Goal: Task Accomplishment & Management: Manage account settings

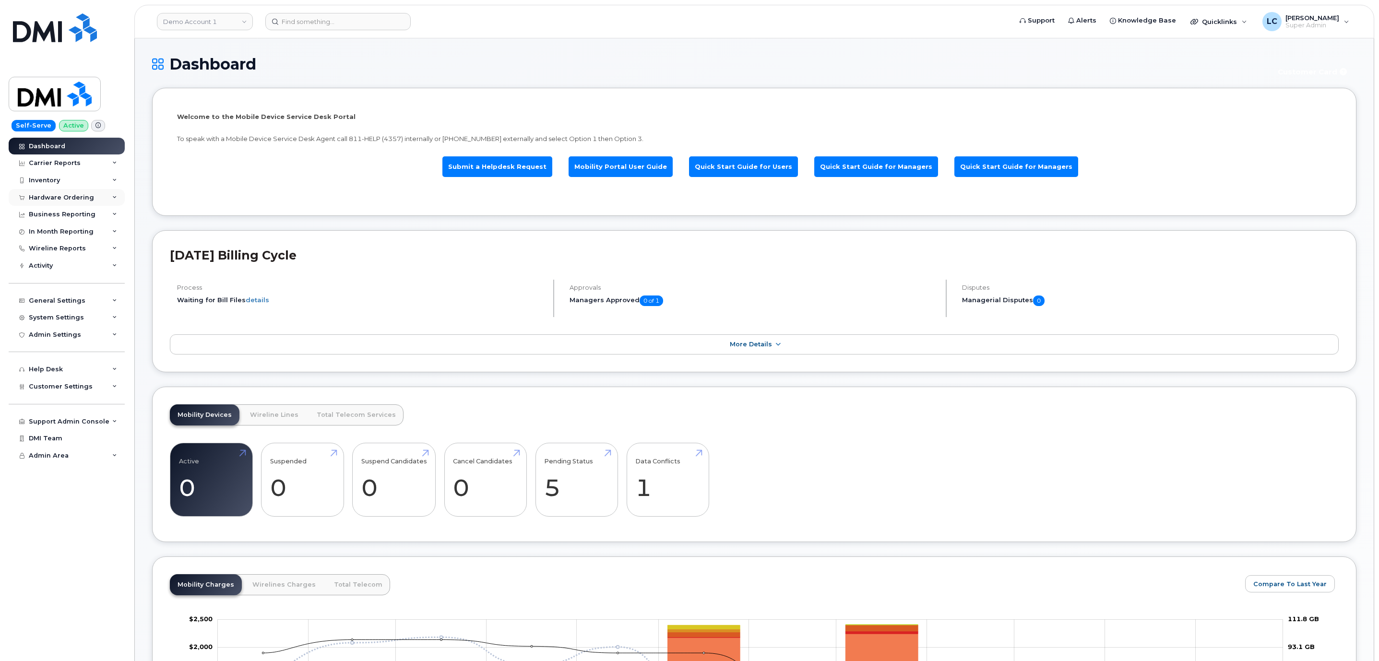
click at [67, 195] on div "Hardware Ordering" at bounding box center [61, 198] width 65 height 8
click at [212, 13] on link "Demo Account 1" at bounding box center [205, 21] width 96 height 17
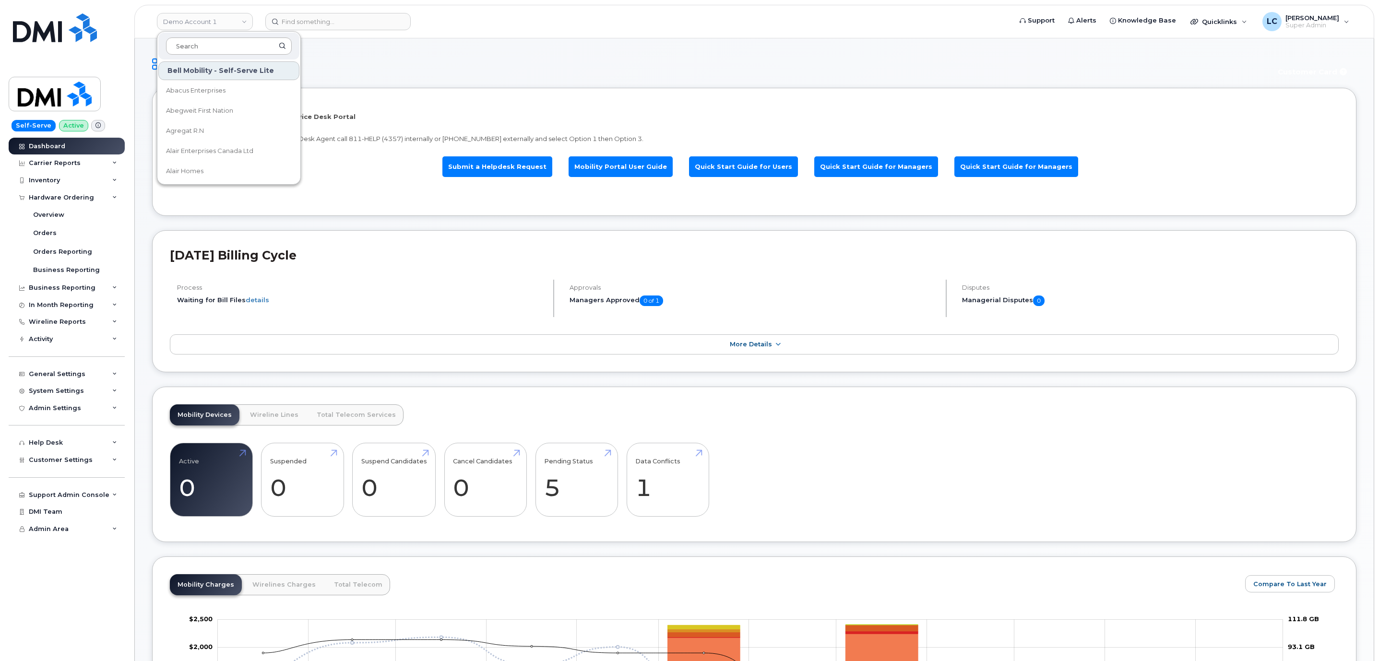
click at [209, 47] on input at bounding box center [229, 45] width 126 height 17
type input "Bird"
click at [240, 95] on span "JW Bird and Company (Bird Stairs)" at bounding box center [219, 91] width 106 height 10
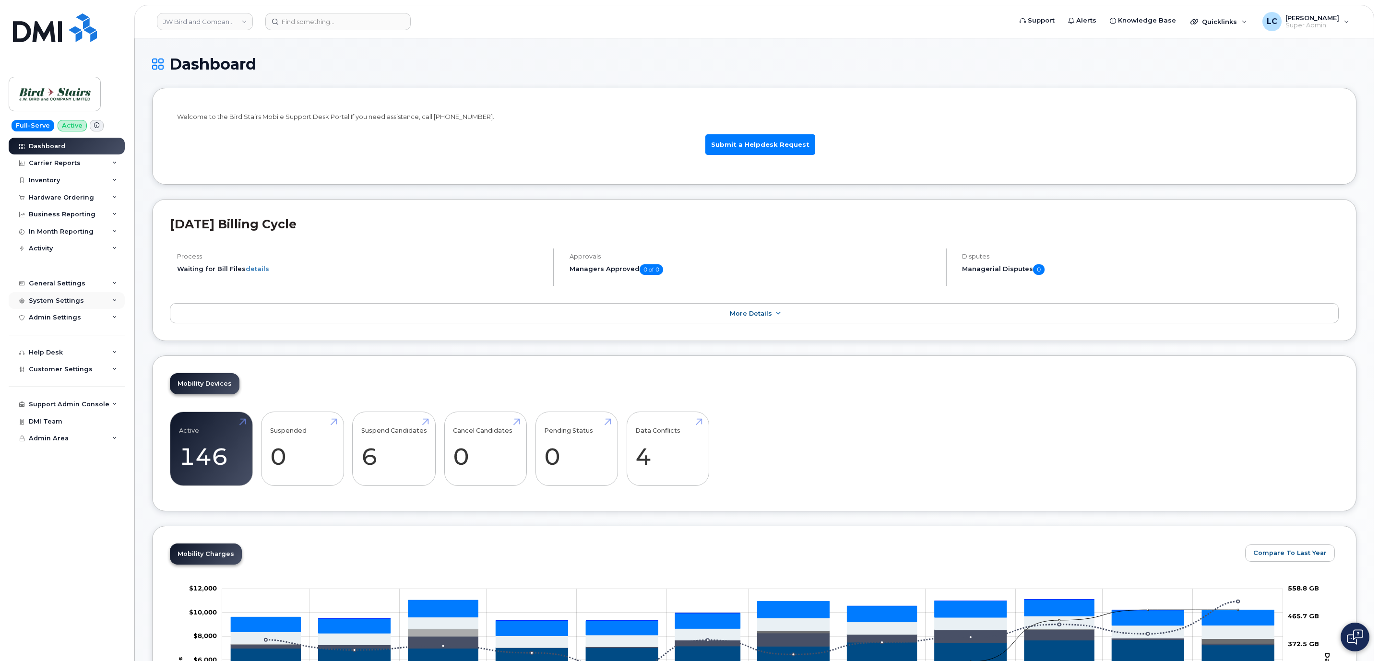
click at [96, 298] on div "System Settings" at bounding box center [67, 300] width 116 height 17
click at [55, 445] on link "Users" at bounding box center [74, 446] width 99 height 18
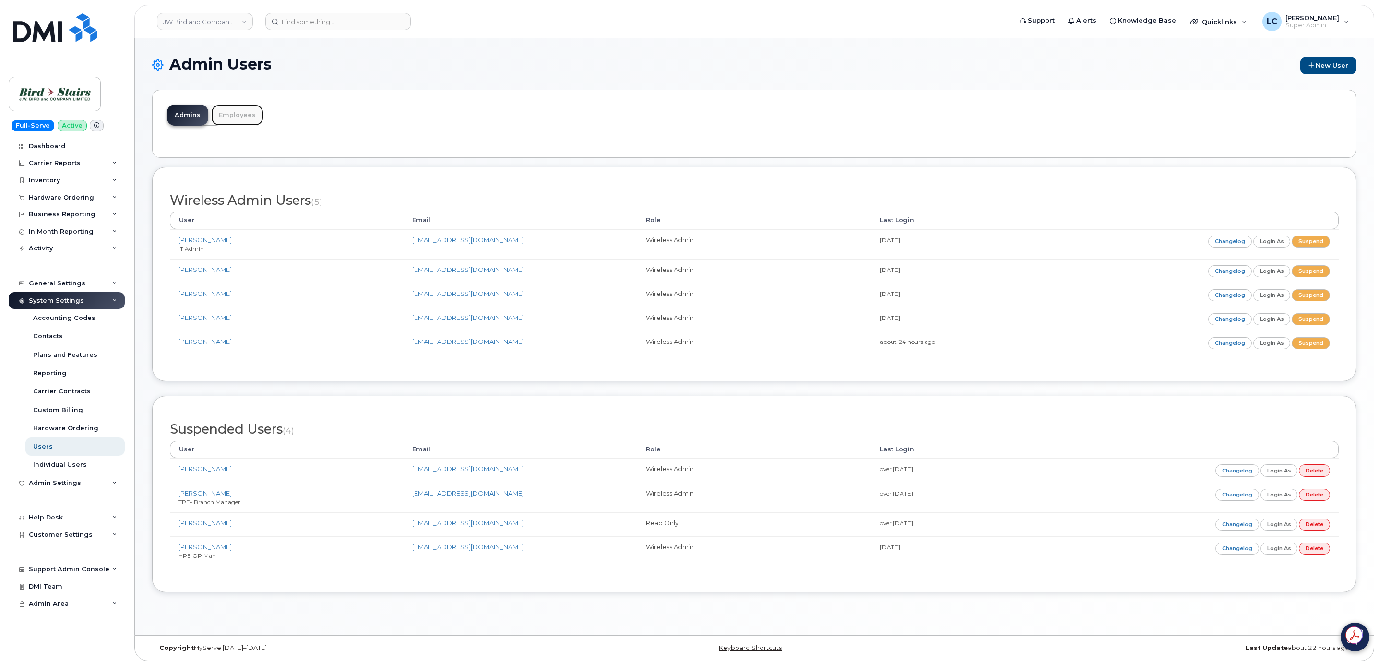
click at [236, 117] on link "Employees" at bounding box center [237, 115] width 52 height 21
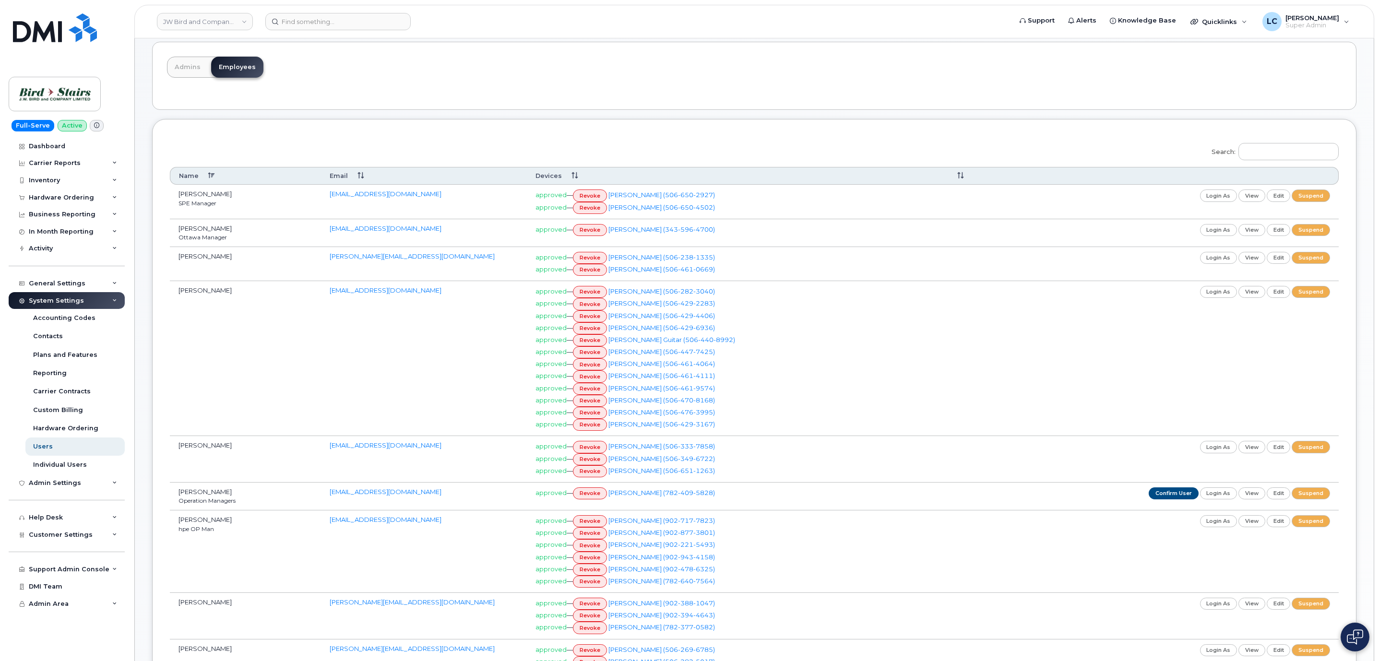
scroll to position [72, 0]
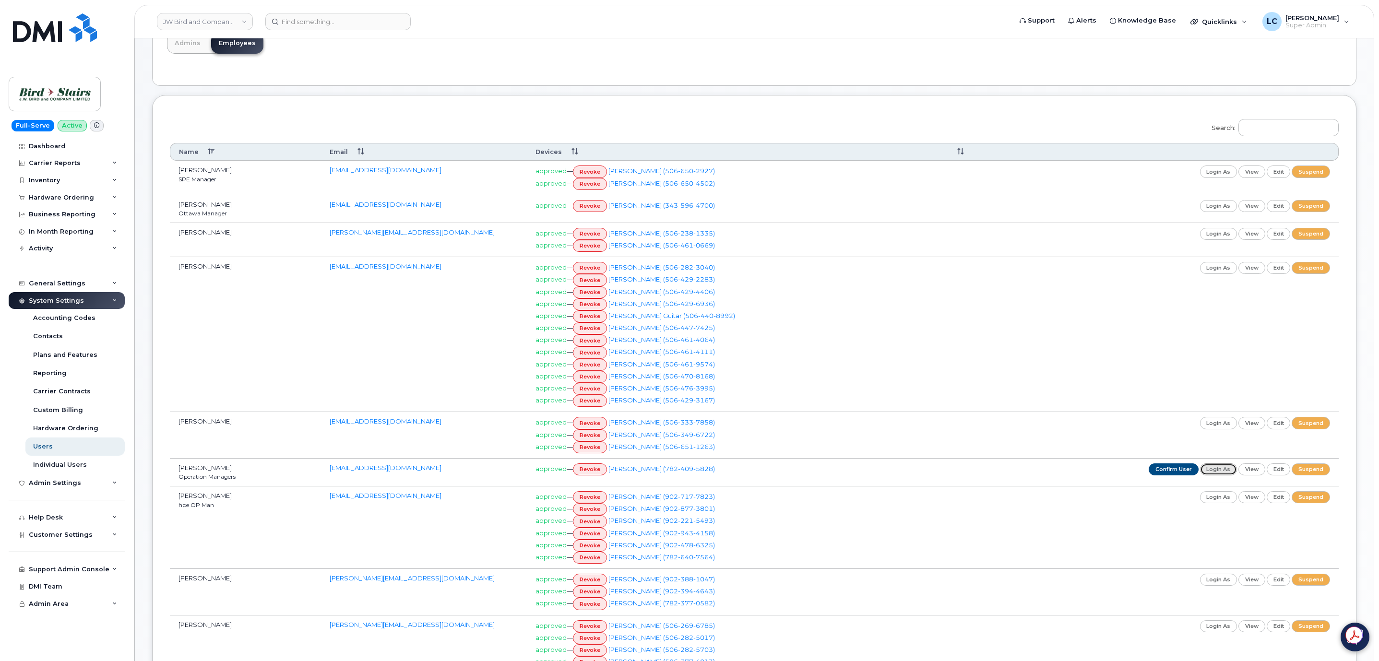
click at [1219, 475] on link "login as" at bounding box center [1218, 469] width 37 height 12
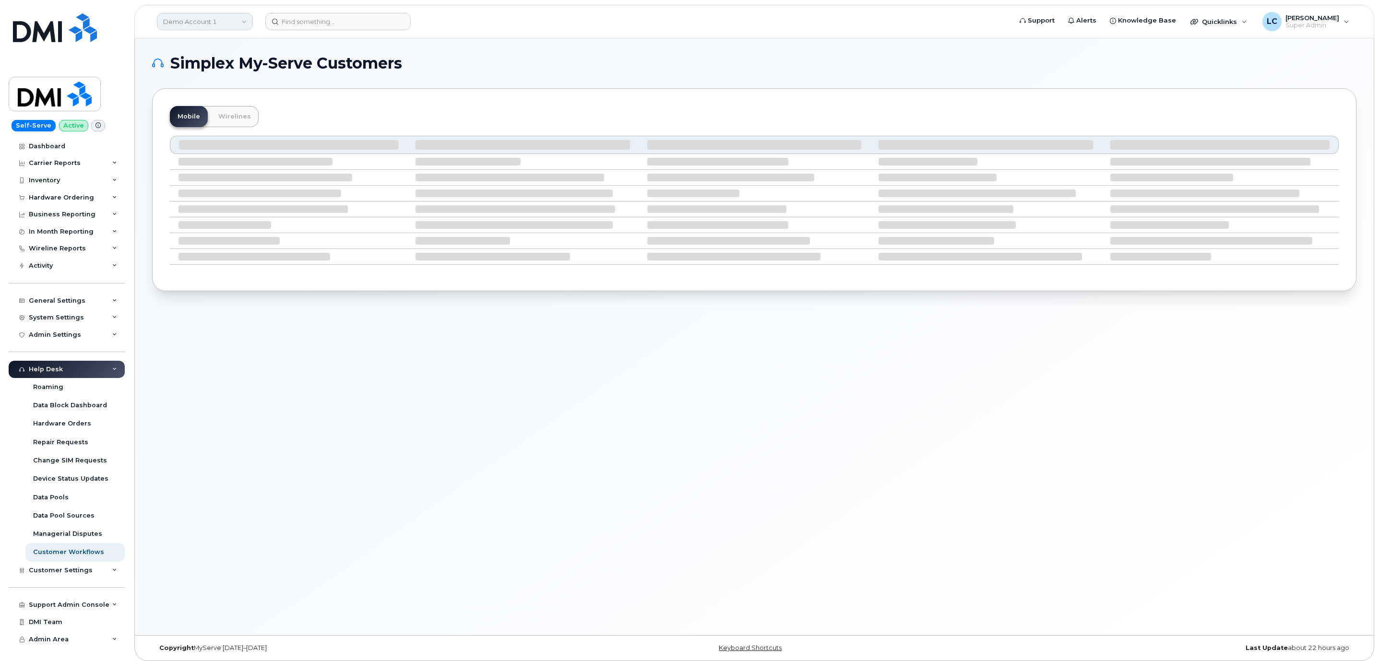
click at [210, 26] on link "Demo Account 1" at bounding box center [205, 21] width 96 height 17
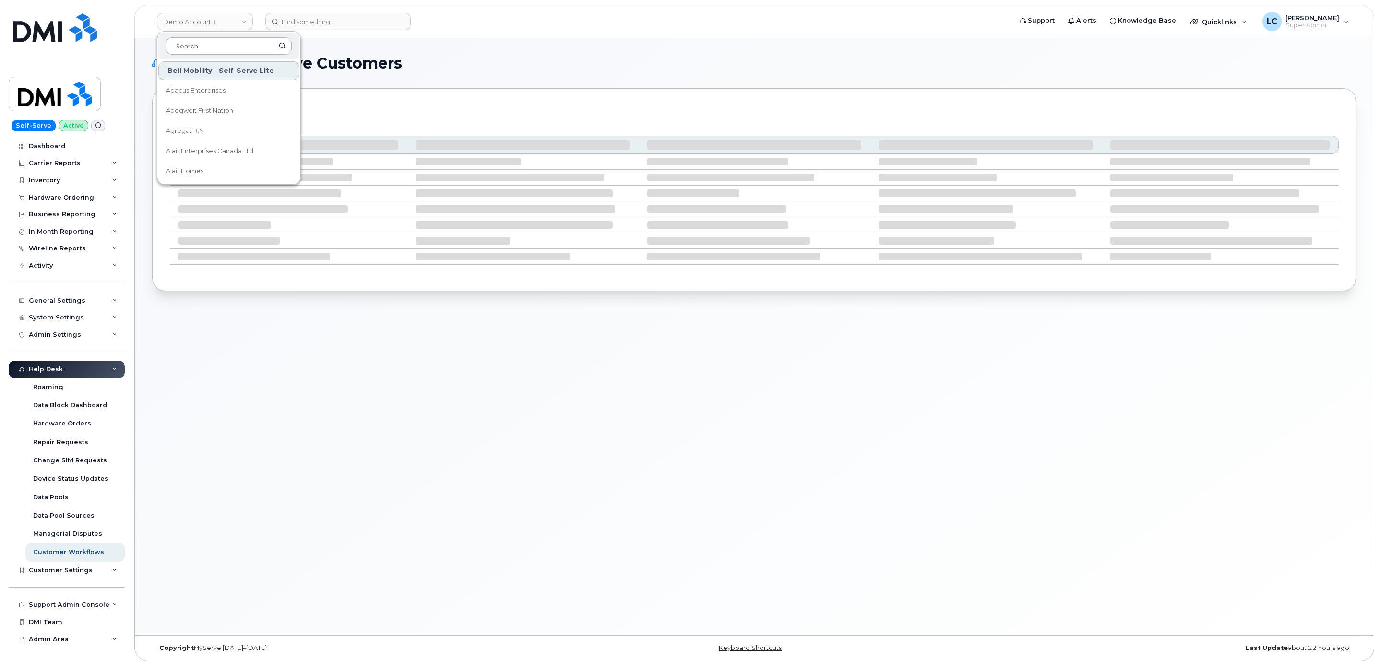
click at [222, 54] on input at bounding box center [229, 45] width 126 height 17
click at [223, 54] on input at bounding box center [229, 45] width 126 height 17
type input "bird sta"
click at [227, 94] on span "JW Bird and Company (Bird Stairs)" at bounding box center [219, 91] width 106 height 10
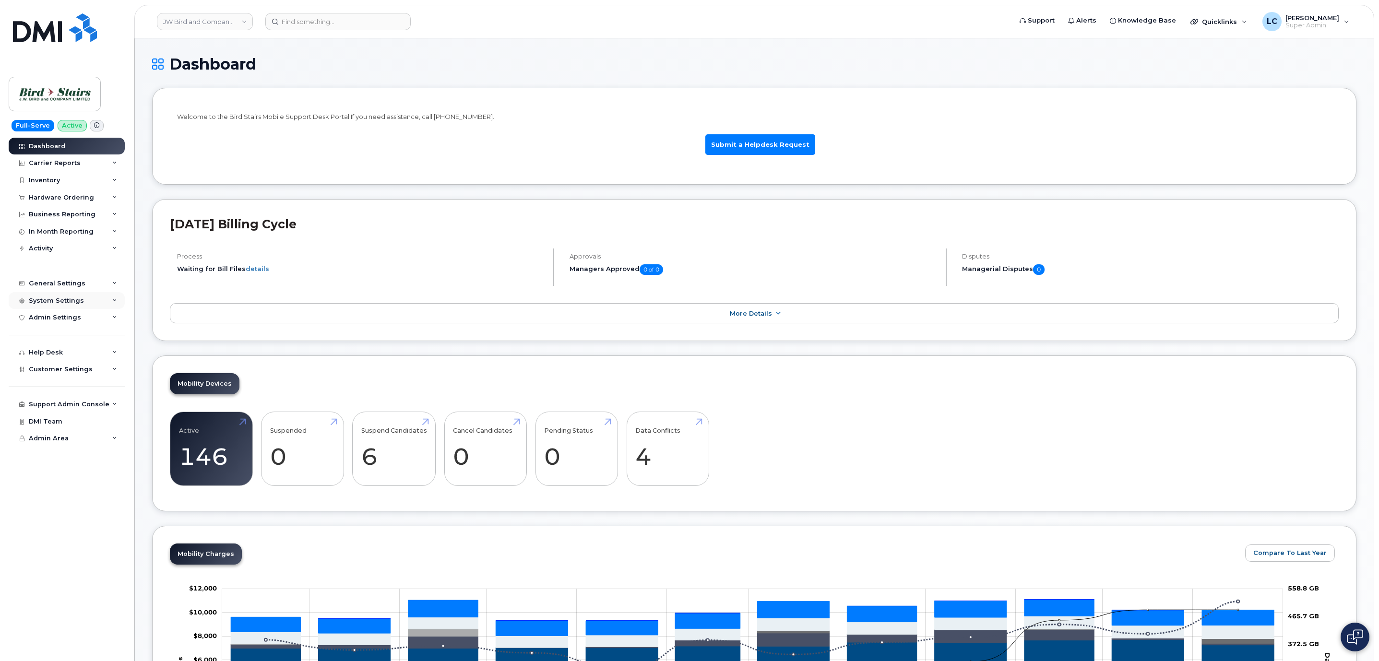
click at [98, 304] on div "System Settings" at bounding box center [67, 300] width 116 height 17
click at [53, 449] on link "Users" at bounding box center [74, 446] width 99 height 18
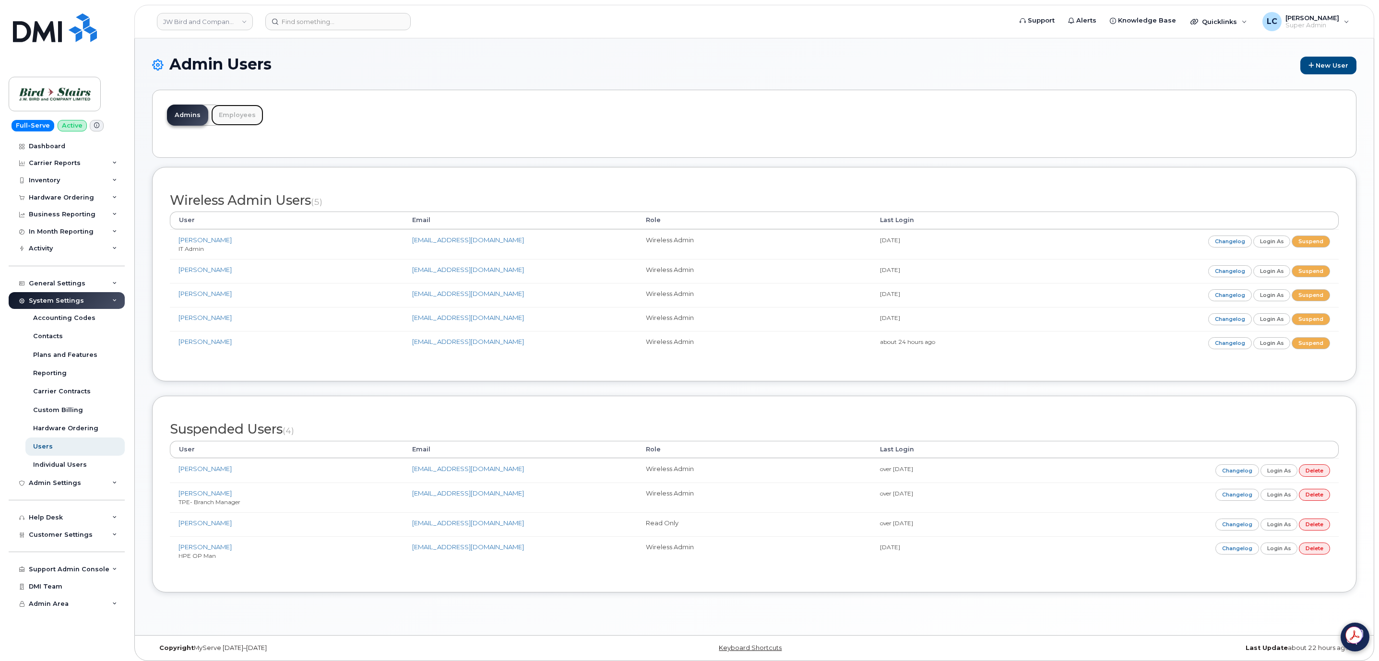
click at [243, 113] on link "Employees" at bounding box center [237, 115] width 52 height 21
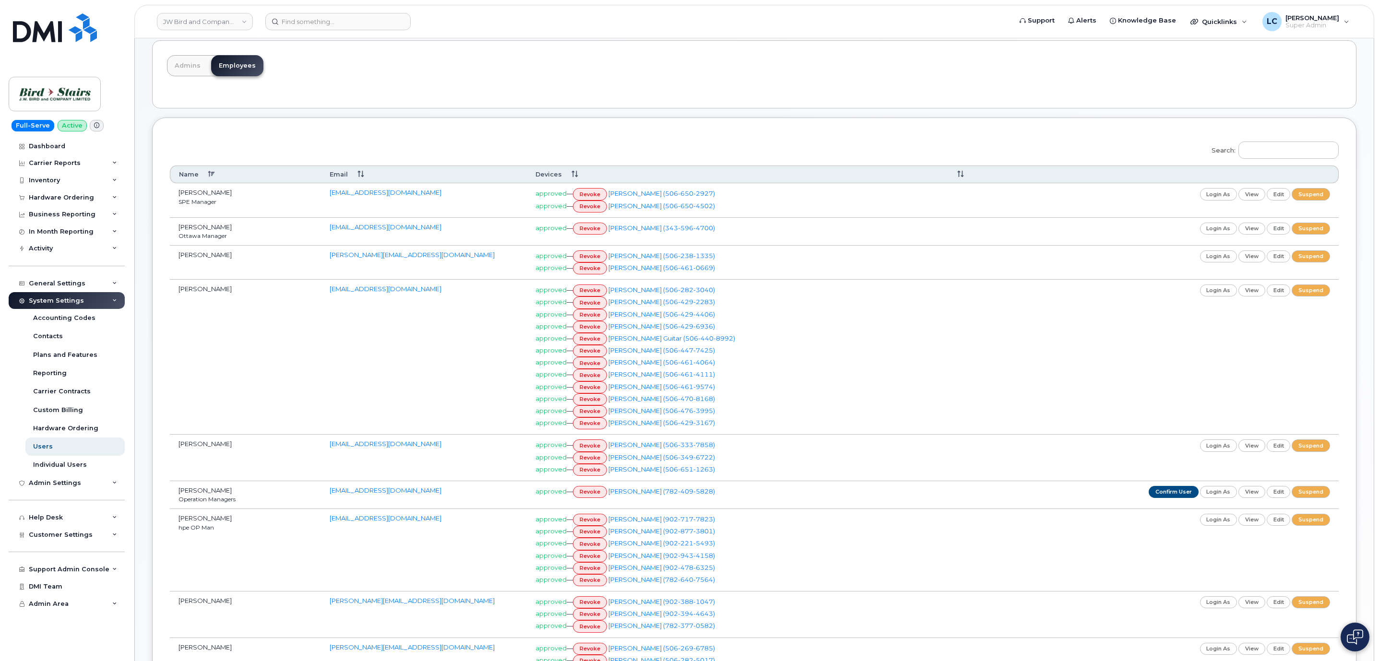
scroll to position [72, 0]
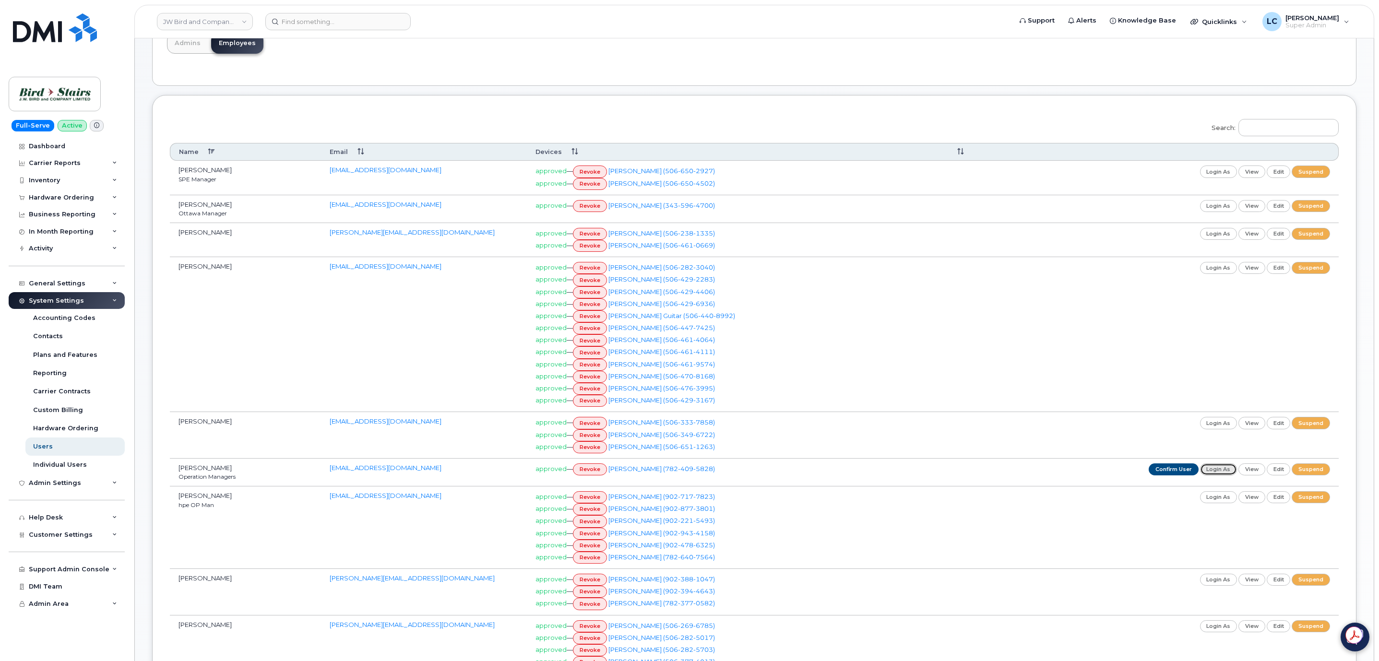
click at [1210, 475] on link "login as" at bounding box center [1218, 469] width 37 height 12
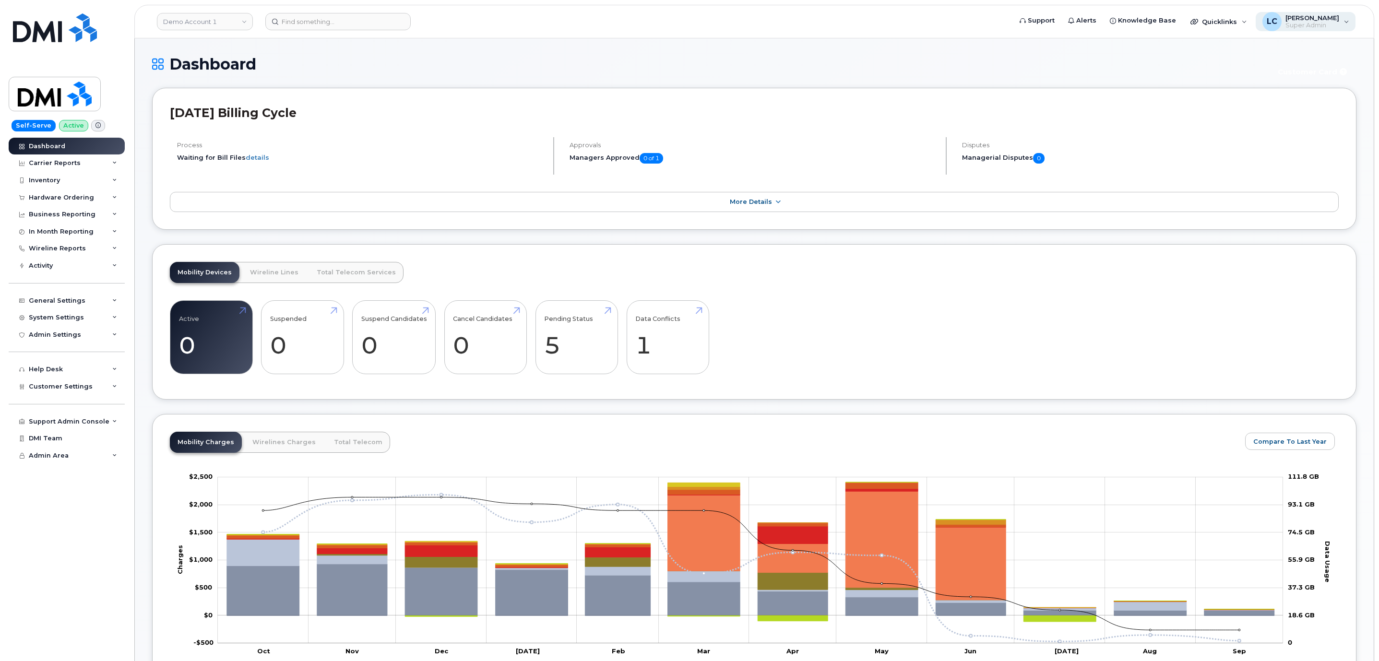
drag, startPoint x: 1350, startPoint y: 24, endPoint x: 1343, endPoint y: 23, distance: 7.3
click at [1347, 24] on div "LC Logan Cole Super Admin" at bounding box center [1305, 21] width 100 height 19
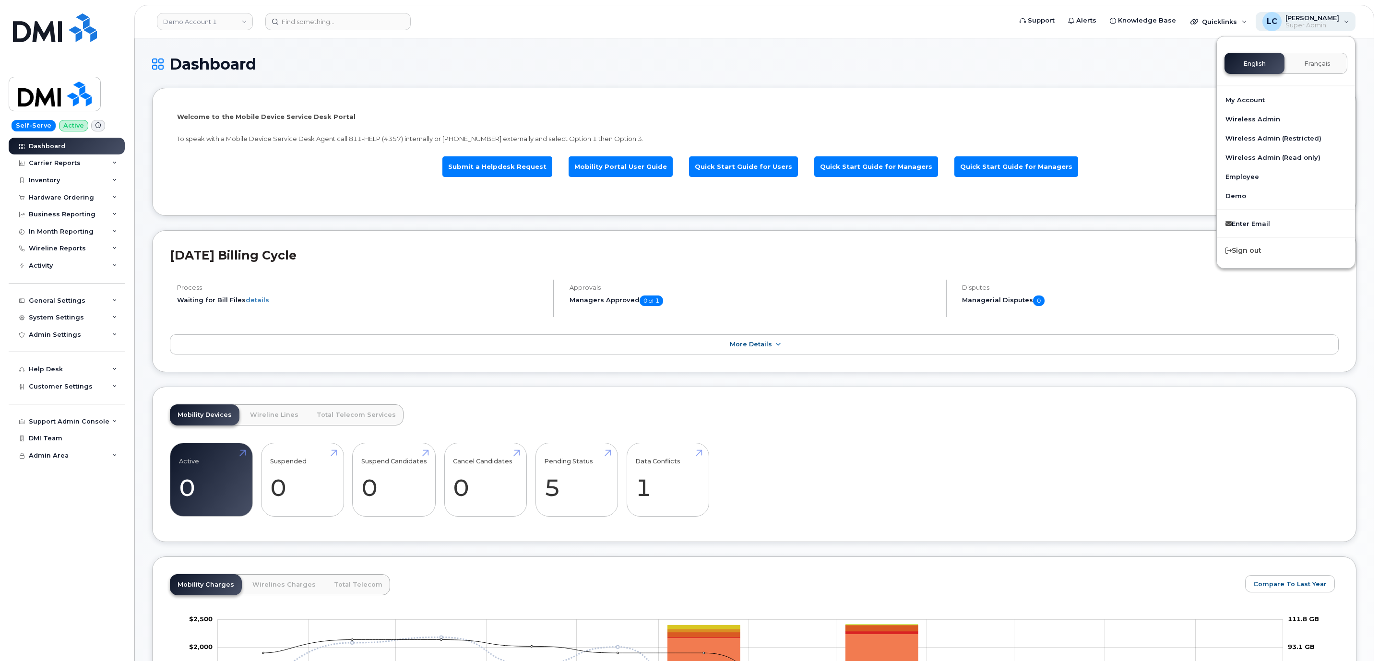
click at [1343, 20] on div "LC Logan Cole Super Admin" at bounding box center [1305, 21] width 100 height 19
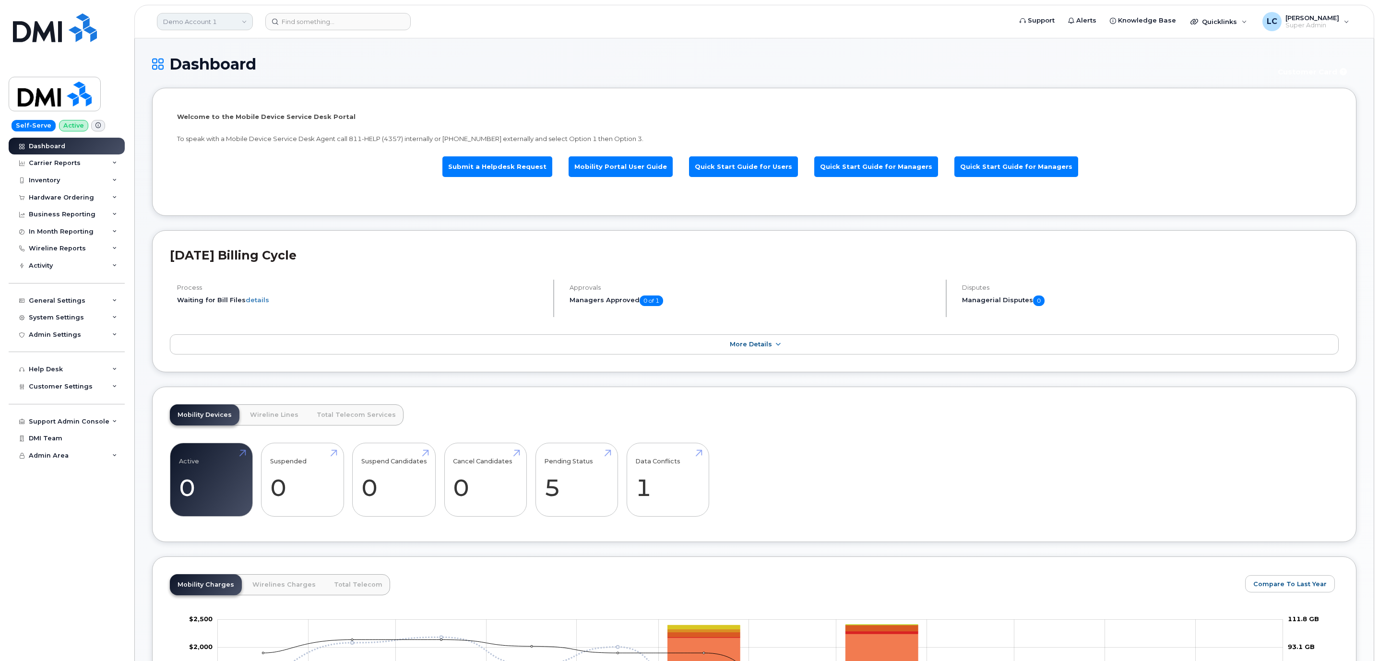
click at [203, 22] on link "Demo Account 1" at bounding box center [205, 21] width 96 height 17
click at [206, 44] on input at bounding box center [229, 45] width 126 height 17
type input "bird stair"
click at [238, 89] on span "JW Bird and Company (Bird Stairs)" at bounding box center [219, 91] width 106 height 10
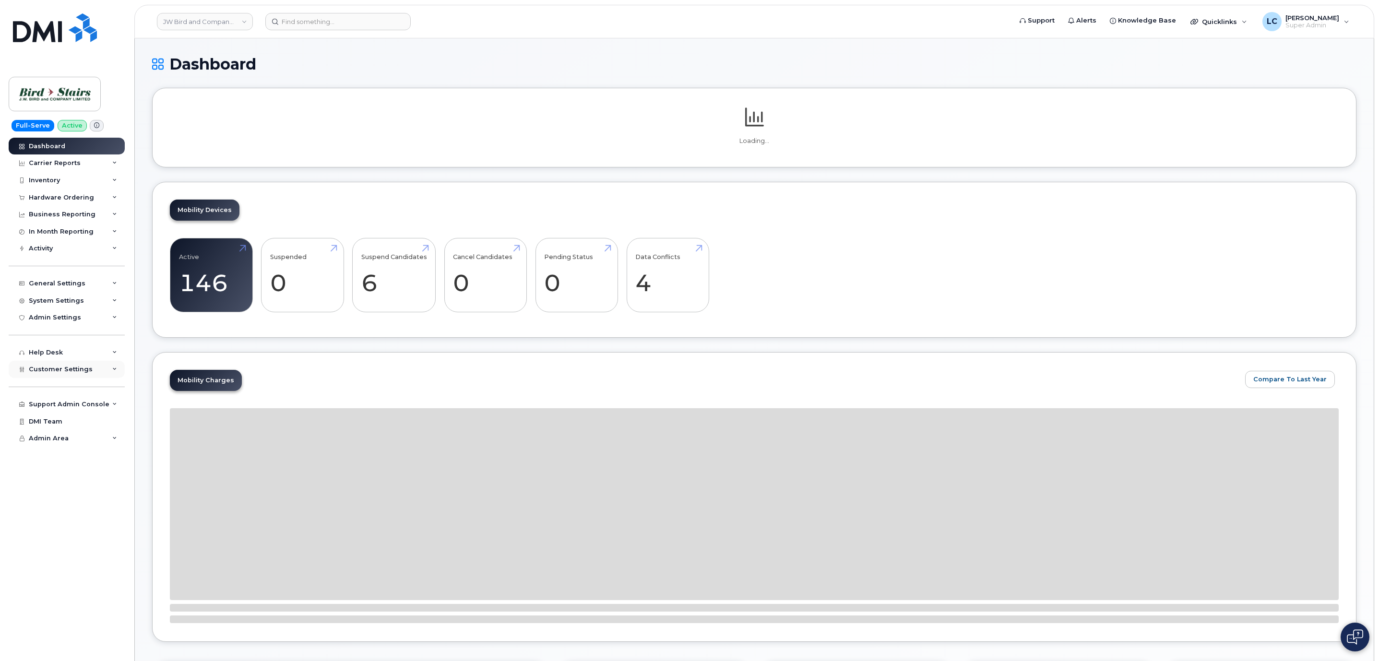
click at [99, 368] on div "Customer Settings" at bounding box center [67, 369] width 116 height 17
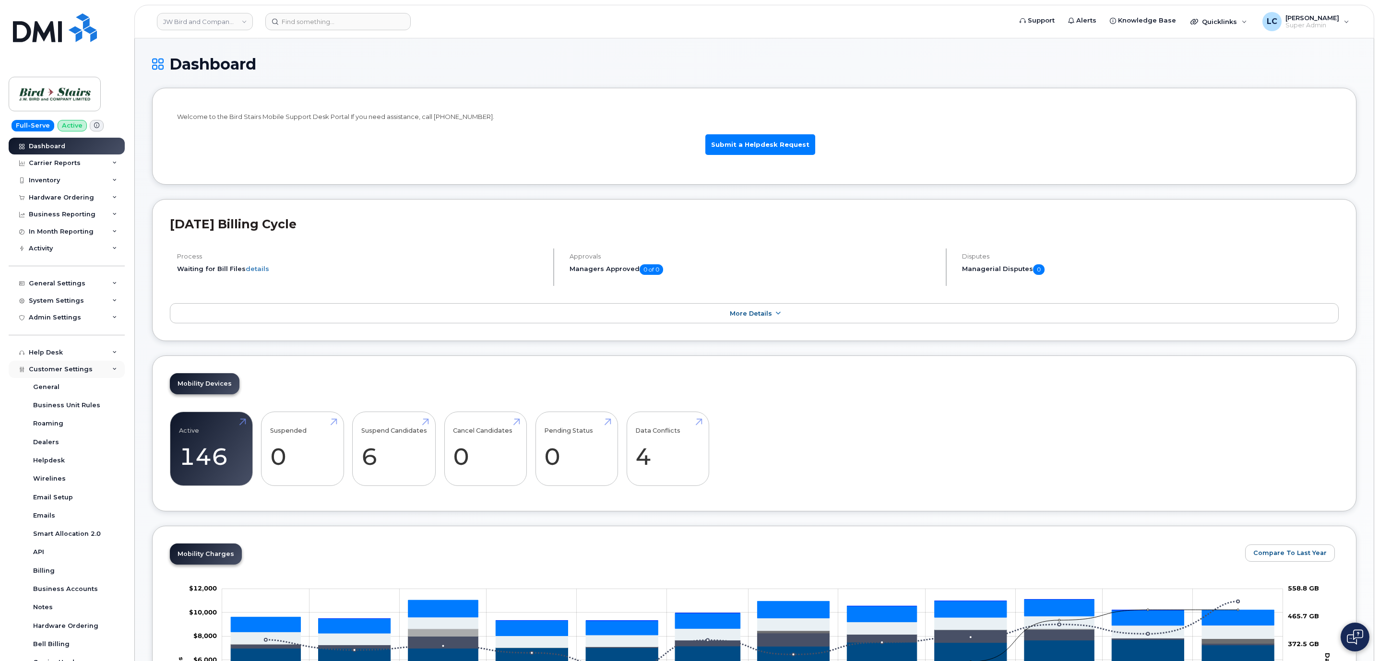
click at [99, 372] on div "Customer Settings" at bounding box center [67, 369] width 116 height 17
click at [89, 299] on div "System Settings" at bounding box center [67, 300] width 116 height 17
click at [52, 445] on link "Users" at bounding box center [74, 446] width 99 height 18
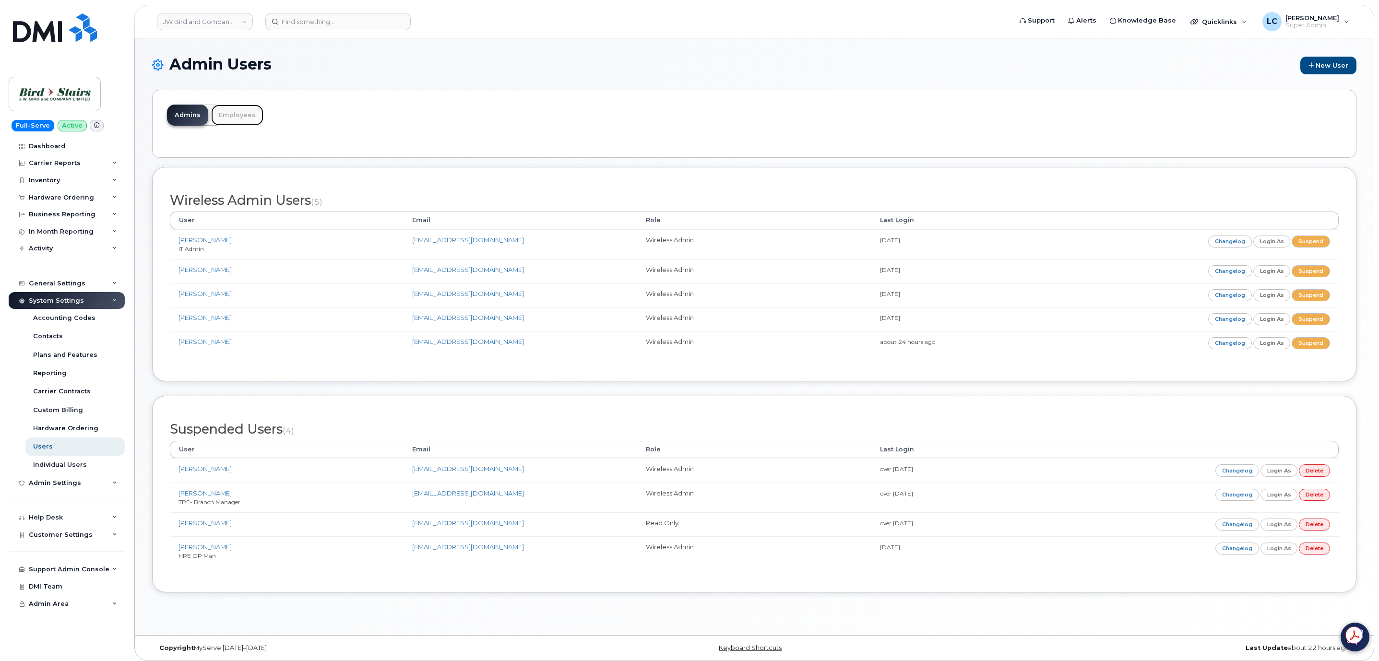
click at [230, 111] on link "Employees" at bounding box center [237, 115] width 52 height 21
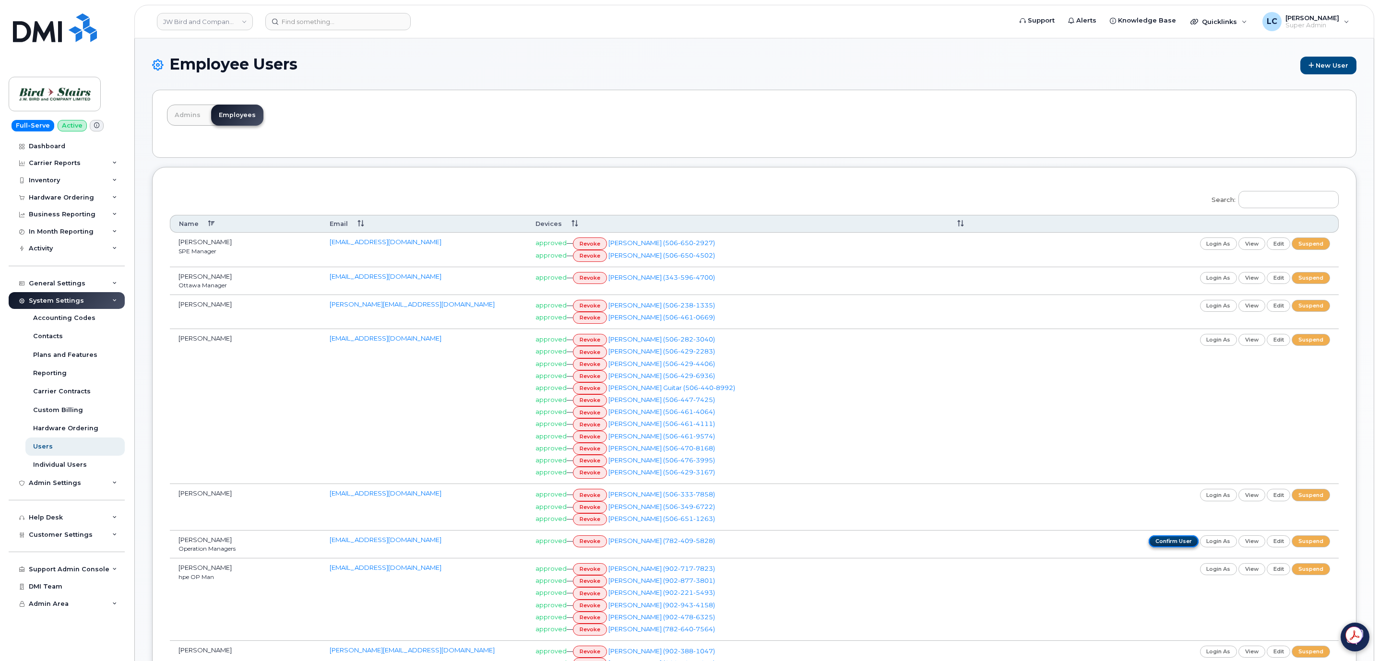
click at [1167, 547] on link "confirm user" at bounding box center [1173, 541] width 50 height 12
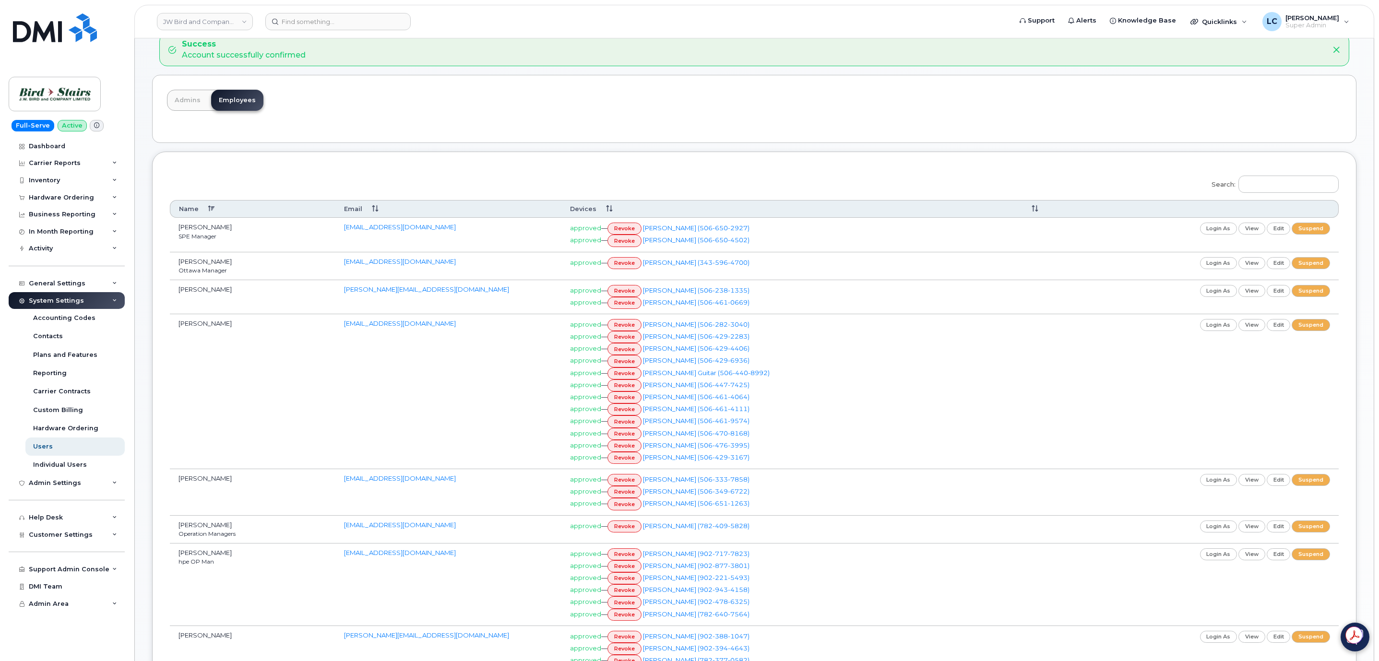
scroll to position [72, 0]
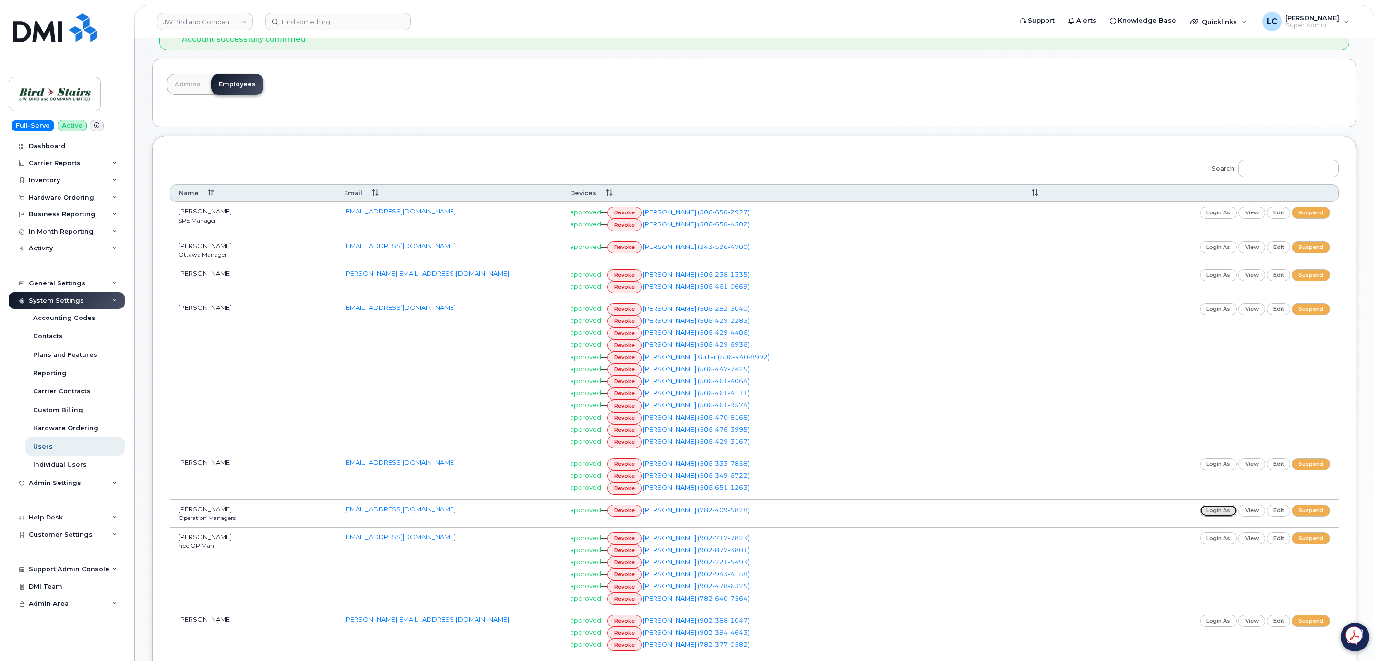
click at [1222, 517] on link "login as" at bounding box center [1218, 511] width 37 height 12
